Goal: Communication & Community: Answer question/provide support

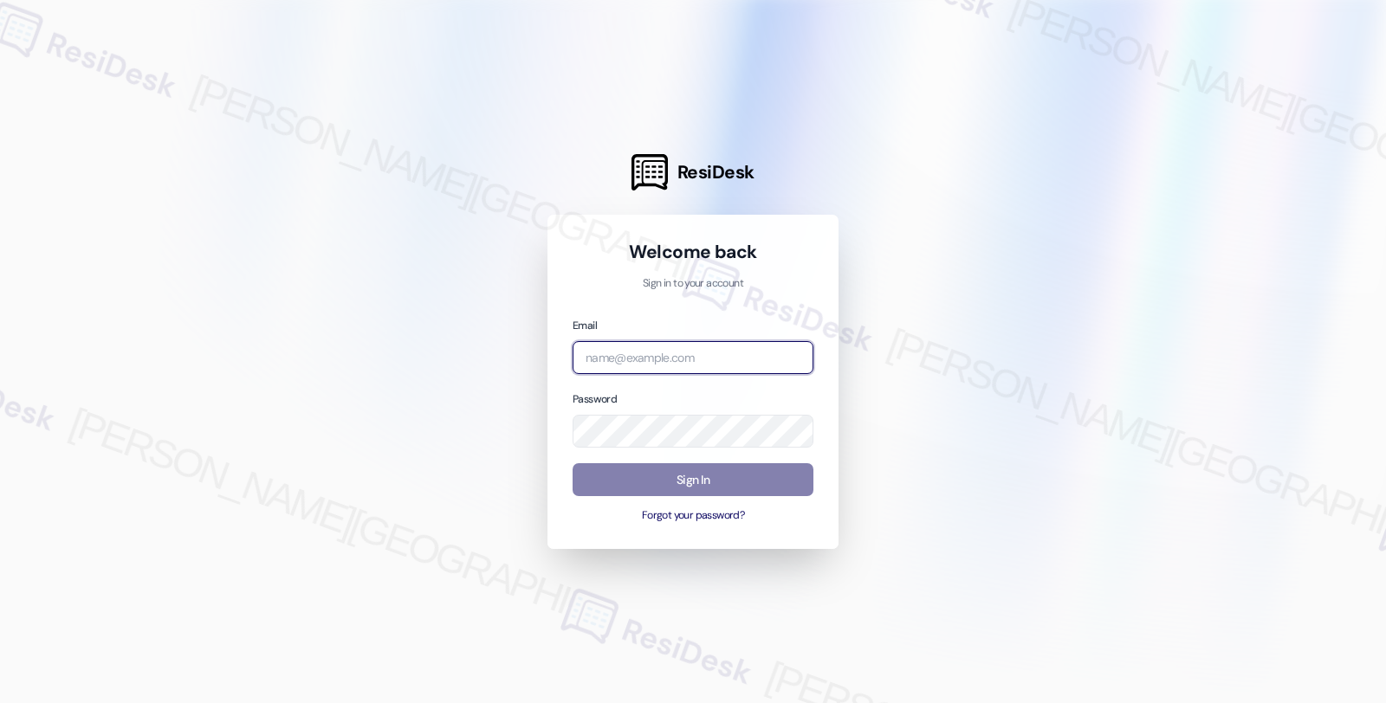
click at [632, 353] on input "email" at bounding box center [693, 358] width 241 height 34
type input "automated-surveys-root_management-fides.[PERSON_NAME]@root_[DOMAIN_NAME]"
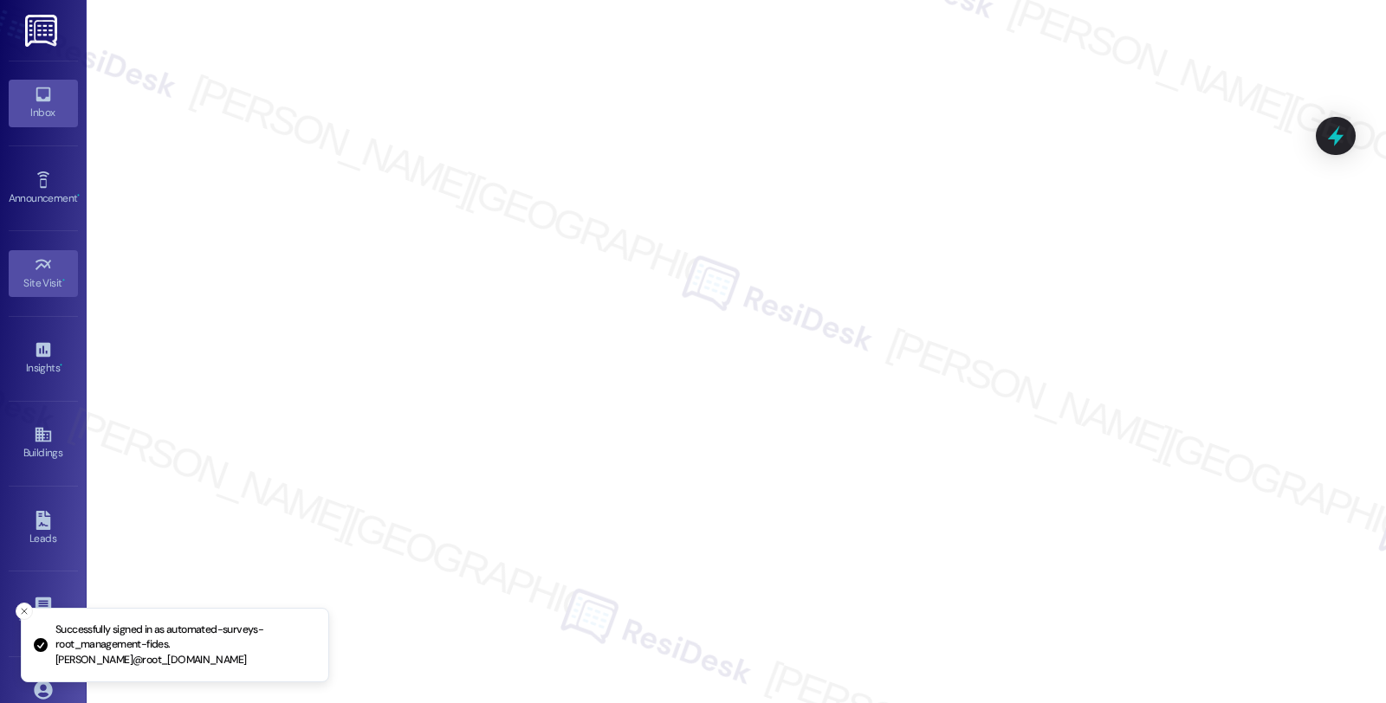
click at [55, 105] on div "Inbox" at bounding box center [43, 112] width 87 height 17
